Goal: Task Accomplishment & Management: Manage account settings

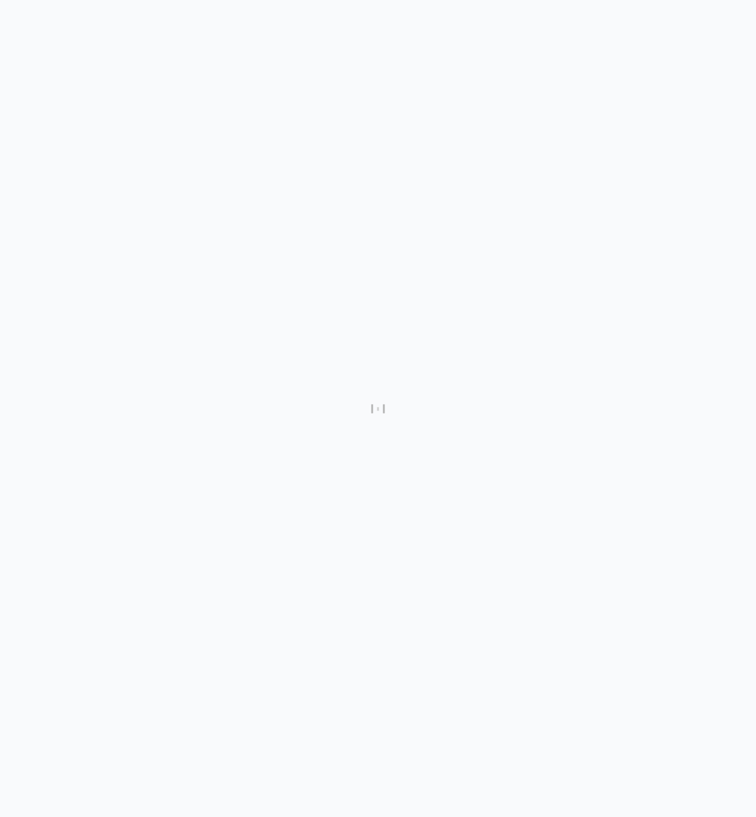
click at [374, 180] on div at bounding box center [378, 408] width 756 height 817
